Goal: Contribute content

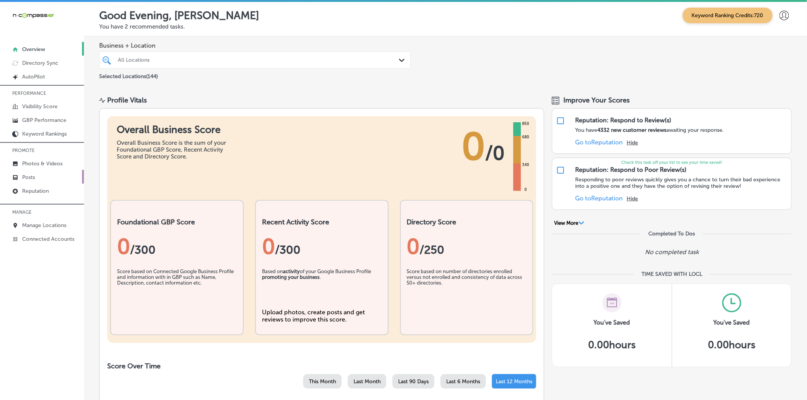
click at [18, 174] on link "Posts" at bounding box center [42, 177] width 84 height 14
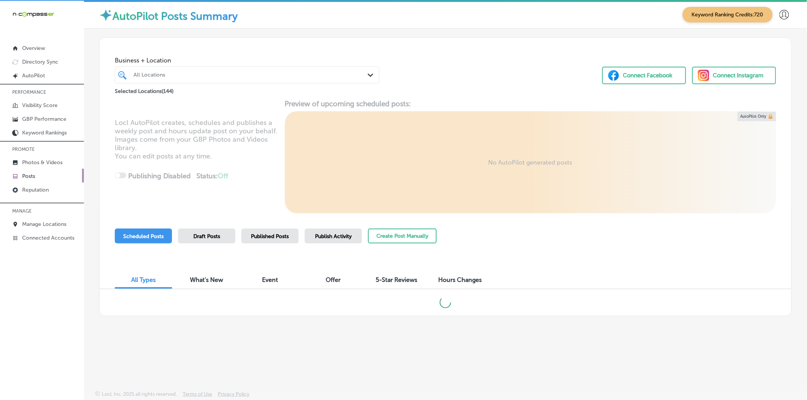
scroll to position [2, 0]
click at [406, 243] on button "Create Post Manually" at bounding box center [402, 235] width 69 height 15
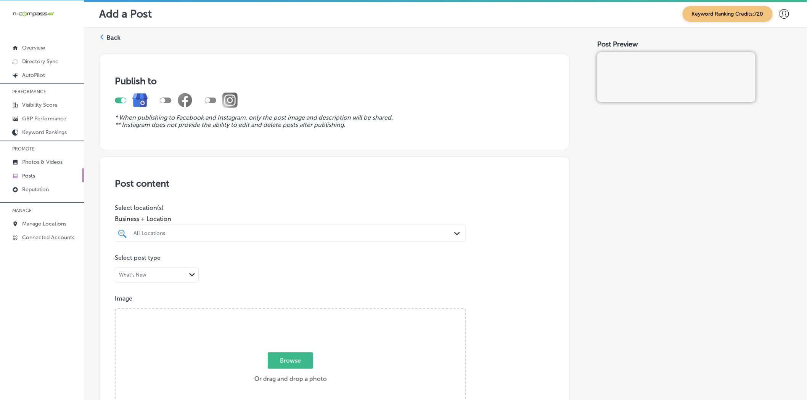
click at [153, 232] on div "All Locations" at bounding box center [294, 233] width 322 height 6
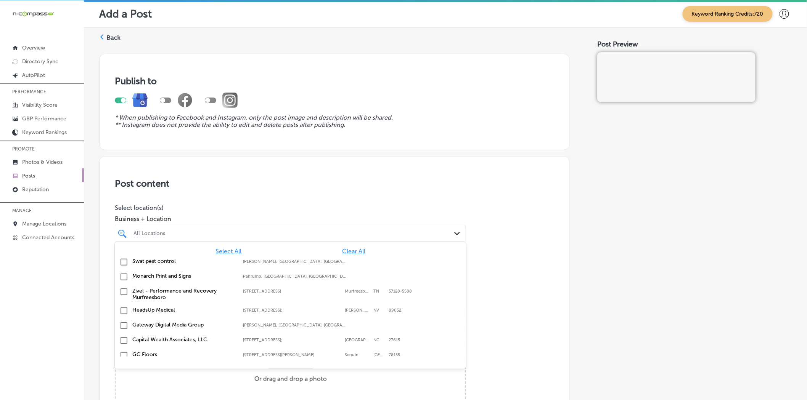
click at [157, 199] on div "Post content Select location(s) Business + Location option focused, 1 of 145. 1…" at bounding box center [334, 397] width 471 height 483
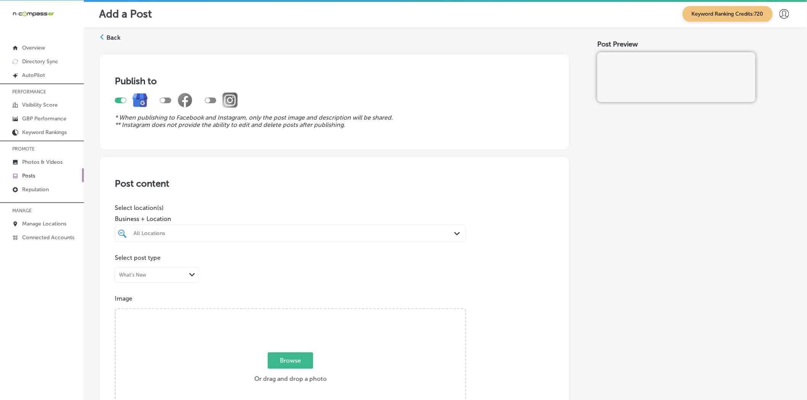
click at [167, 100] on div at bounding box center [165, 101] width 11 height 6
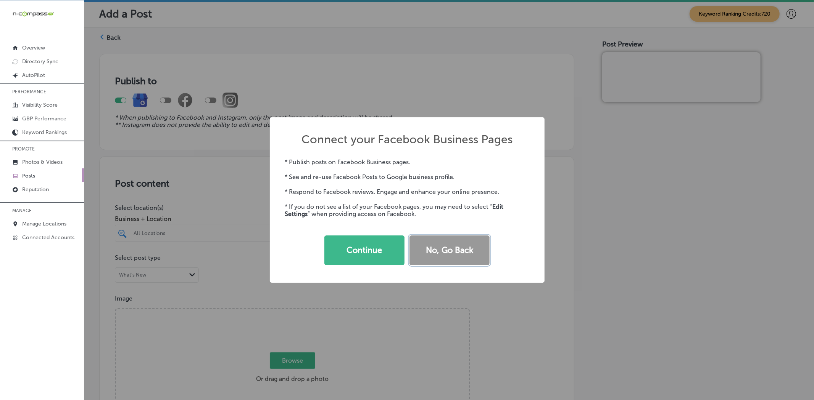
click at [437, 253] on button "No, Go Back" at bounding box center [449, 251] width 80 height 30
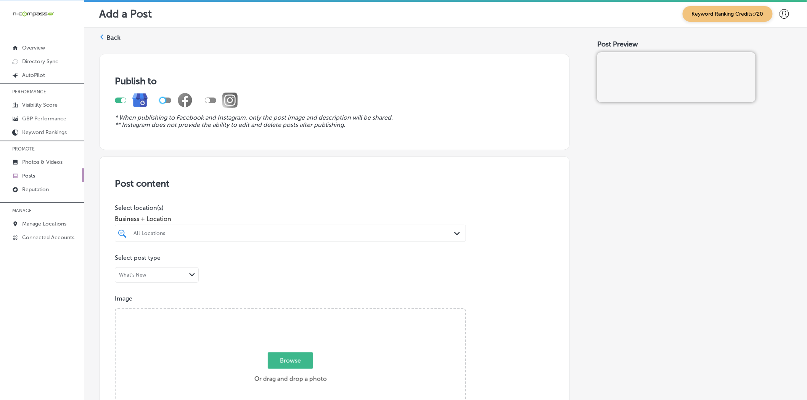
click at [113, 39] on label "Back" at bounding box center [113, 38] width 14 height 8
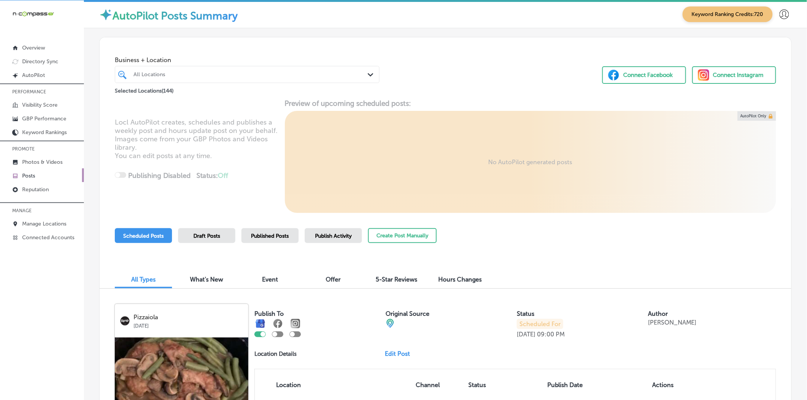
click at [504, 183] on div "Locl AutoPilot creates, schedules and publishes a weekly post and hours update …" at bounding box center [446, 156] width 692 height 114
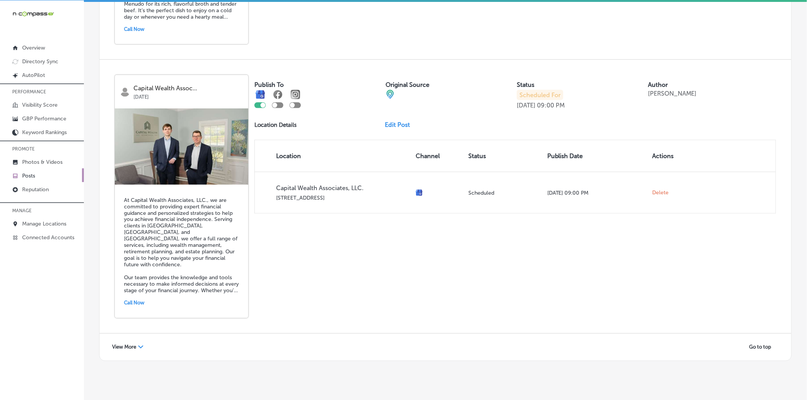
scroll to position [1604, 0]
